Goal: Task Accomplishment & Management: Manage account settings

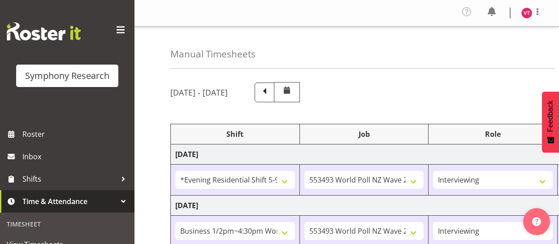
select select "48116"
select select "10527"
select select "47"
select select "103"
select select "10527"
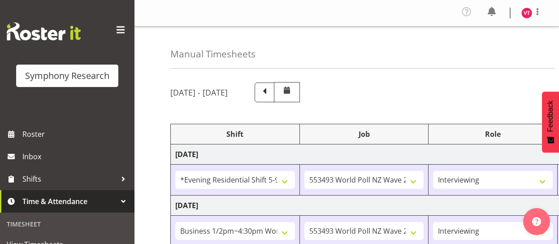
select select "47"
select select "48116"
select select "10527"
select select "47"
select select "48116"
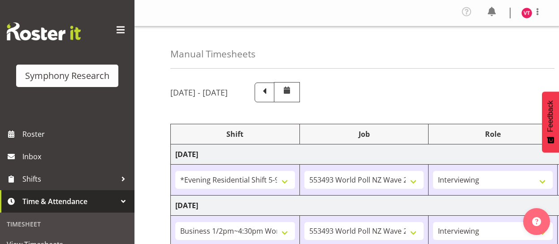
select select "10527"
select select "47"
select select "56692"
select select "10499"
select select "47"
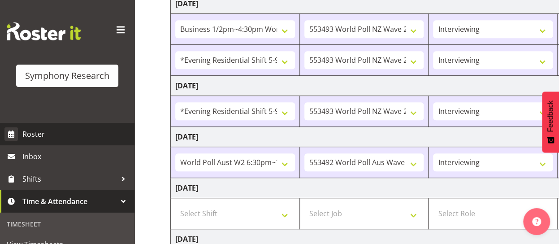
scroll to position [0, 5]
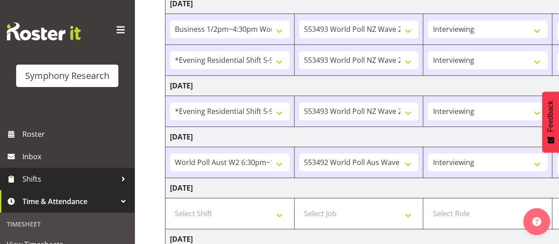
click at [58, 182] on span "Shifts" at bounding box center [69, 178] width 94 height 13
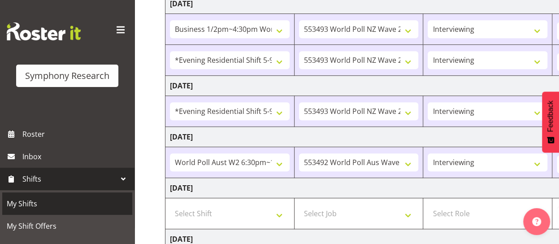
click at [48, 202] on span "My Shifts" at bounding box center [67, 203] width 121 height 13
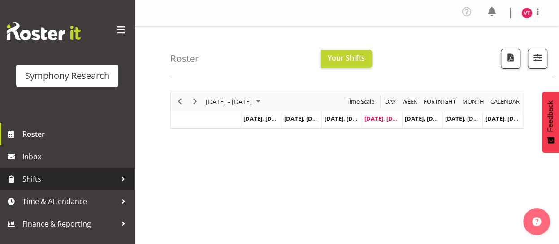
click at [100, 184] on span "Shifts" at bounding box center [69, 178] width 94 height 13
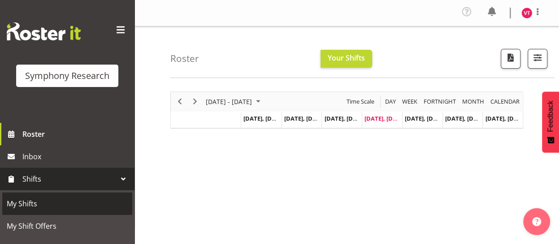
click at [88, 204] on span "My Shifts" at bounding box center [67, 203] width 121 height 13
